Goal: Use online tool/utility: Utilize a website feature to perform a specific function

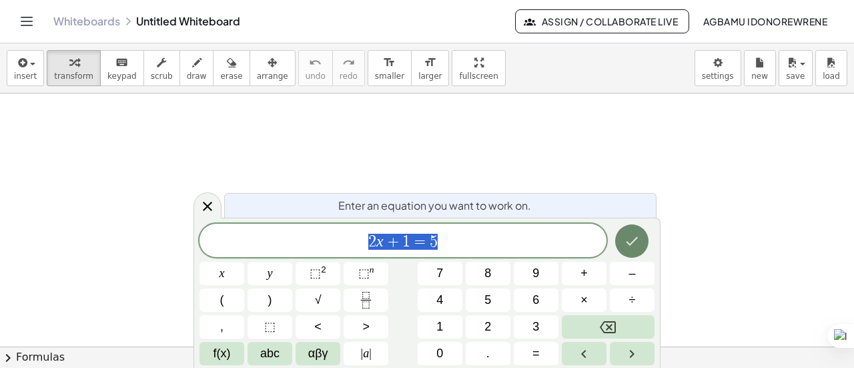
click at [631, 247] on icon "Done" at bounding box center [632, 241] width 16 height 16
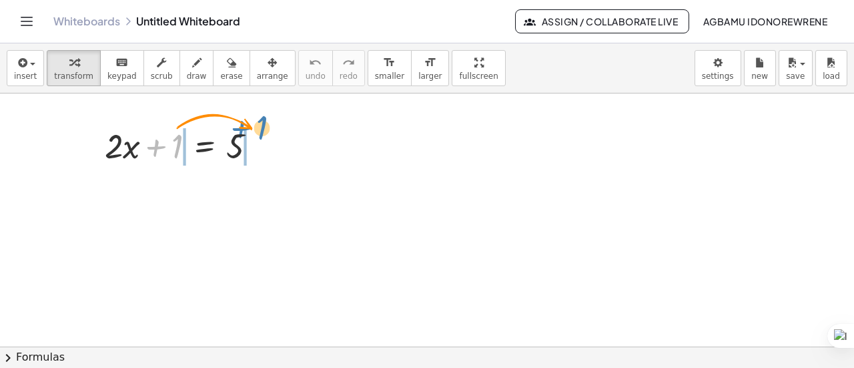
drag, startPoint x: 178, startPoint y: 141, endPoint x: 264, endPoint y: 123, distance: 87.3
click at [264, 123] on div at bounding box center [186, 144] width 176 height 45
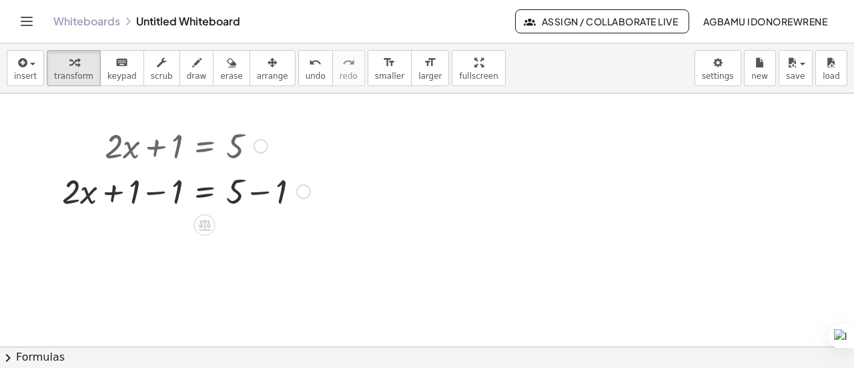
click at [156, 190] on div at bounding box center [186, 189] width 262 height 45
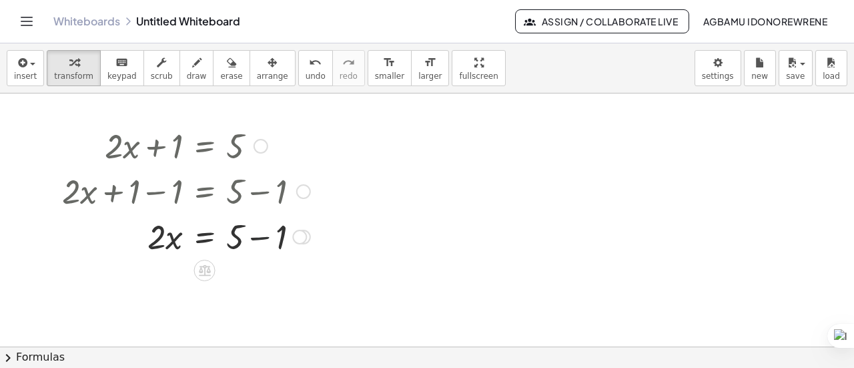
click at [256, 236] on div at bounding box center [186, 235] width 262 height 45
drag, startPoint x: 260, startPoint y: 276, endPoint x: 260, endPoint y: 235, distance: 41.4
click at [205, 247] on div "· 2 · x = 4" at bounding box center [205, 247] width 0 height 0
drag, startPoint x: 258, startPoint y: 236, endPoint x: 256, endPoint y: 229, distance: 7.0
click at [256, 229] on div at bounding box center [257, 235] width 15 height 15
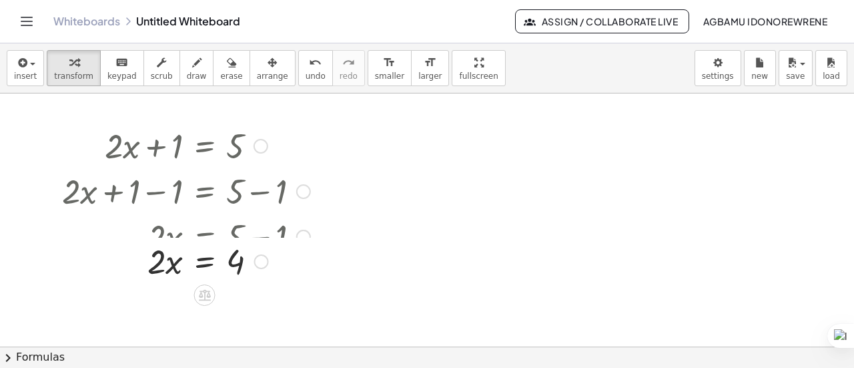
drag, startPoint x: 258, startPoint y: 234, endPoint x: 264, endPoint y: 265, distance: 31.3
click at [205, 262] on div "· 2 · x = 4" at bounding box center [205, 262] width 0 height 0
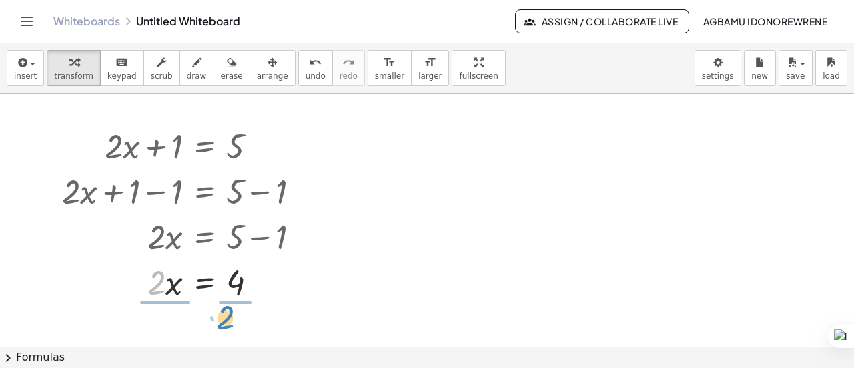
drag, startPoint x: 157, startPoint y: 280, endPoint x: 228, endPoint y: 314, distance: 78.2
click at [234, 282] on div at bounding box center [186, 281] width 262 height 67
click at [170, 284] on div at bounding box center [186, 281] width 262 height 67
click at [727, 73] on body "Graspable Math Activities Get Started Activity Bank Assigned Work Classes White…" at bounding box center [427, 184] width 854 height 368
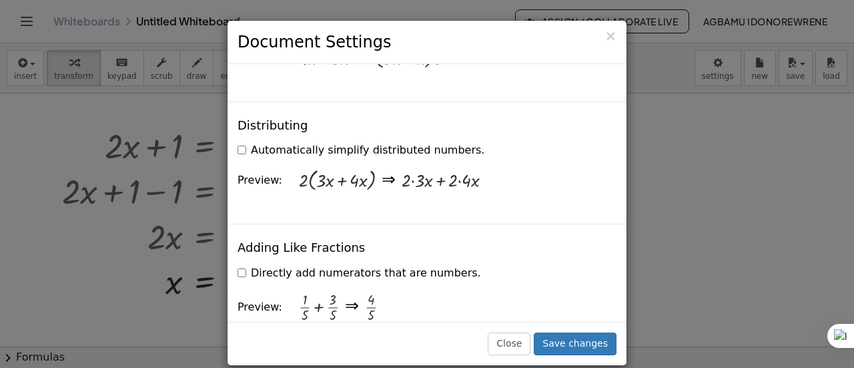
scroll to position [853, 0]
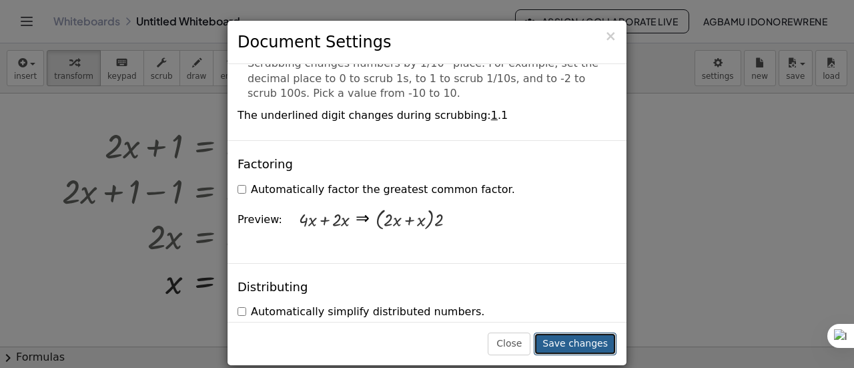
click at [570, 344] on button "Save changes" at bounding box center [575, 343] width 83 height 23
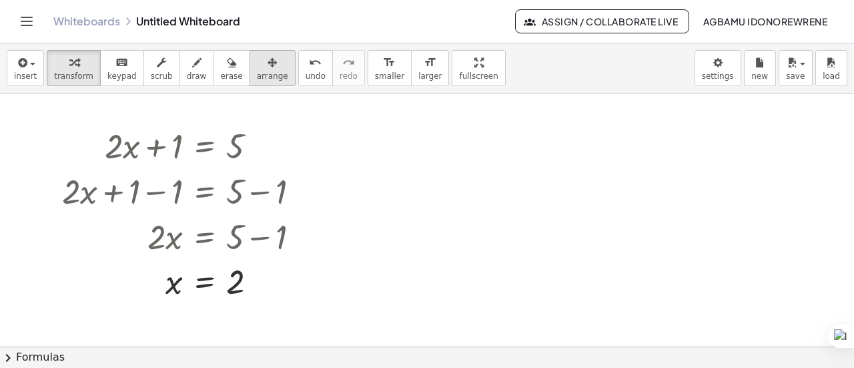
click at [257, 76] on span "arrange" at bounding box center [272, 75] width 31 height 9
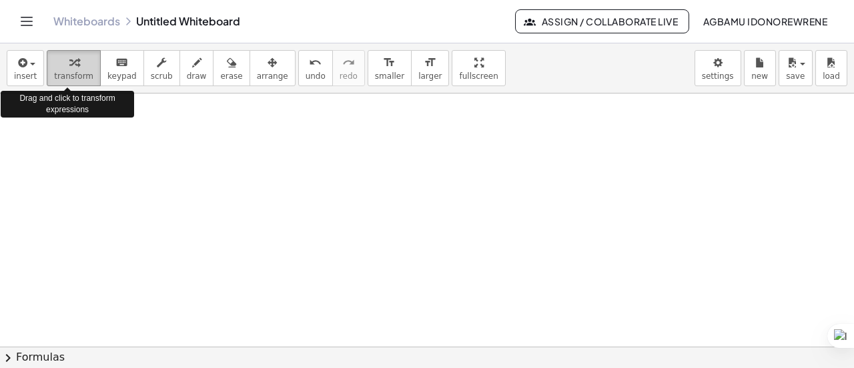
click at [65, 73] on span "transform" at bounding box center [73, 75] width 39 height 9
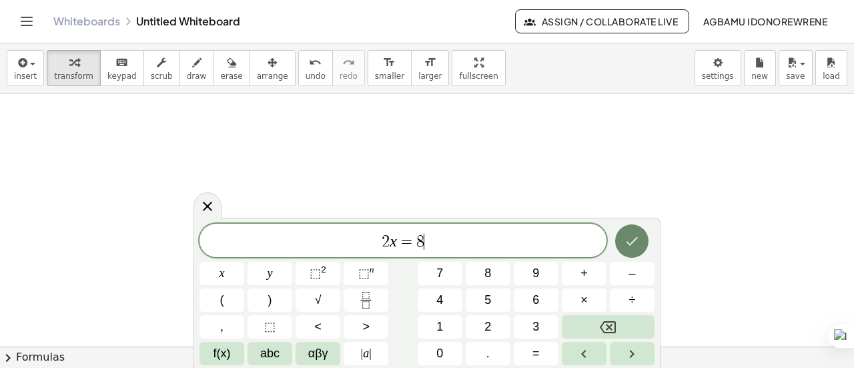
click at [633, 250] on button "Done" at bounding box center [631, 240] width 33 height 33
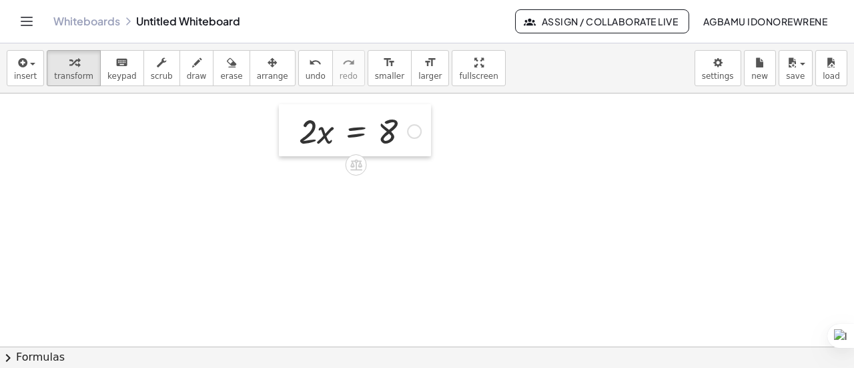
drag, startPoint x: 422, startPoint y: 208, endPoint x: 298, endPoint y: 117, distance: 154.1
click at [298, 117] on div at bounding box center [289, 130] width 20 height 52
